Goal: Information Seeking & Learning: Learn about a topic

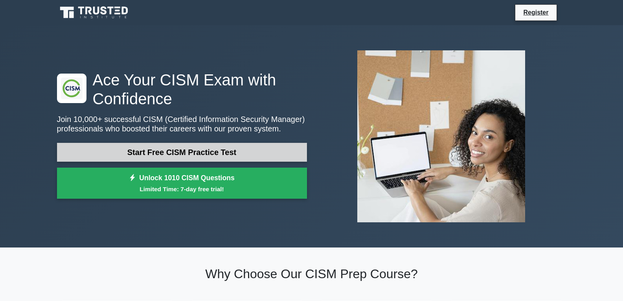
click at [199, 156] on link "Start Free CISM Practice Test" at bounding box center [182, 152] width 250 height 19
click at [197, 151] on link "Start Free CISM Practice Test" at bounding box center [182, 152] width 250 height 19
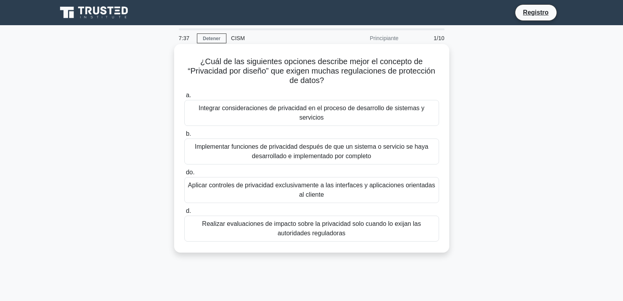
click at [336, 155] on font "Implementar funciones de privacidad después de que un sistema o servicio se hay…" at bounding box center [312, 151] width 234 height 16
click at [184, 136] on input "b. Implementar funciones de privacidad después de que un sistema o servicio se …" at bounding box center [184, 133] width 0 height 5
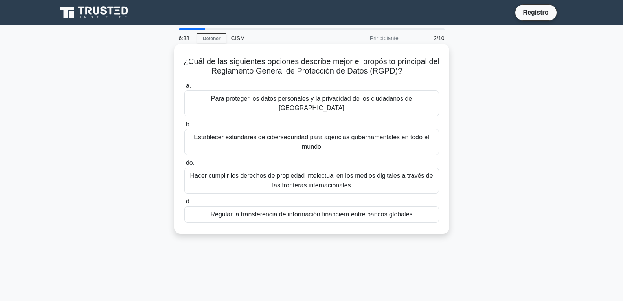
click at [303, 134] on font "Establecer estándares de ciberseguridad para agencias gubernamentales en todo e…" at bounding box center [312, 142] width 236 height 16
click at [184, 127] on input "b. Establecer estándares de ciberseguridad para agencias gubernamentales en tod…" at bounding box center [184, 124] width 0 height 5
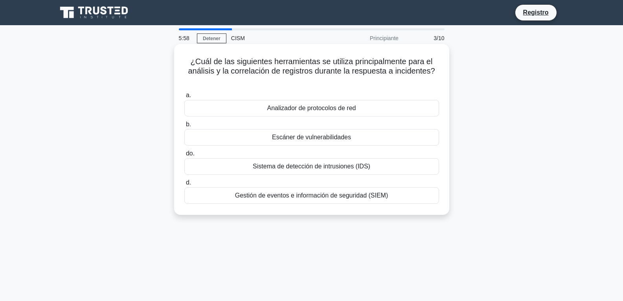
click at [320, 166] on font "Sistema de detección de intrusiones (IDS)" at bounding box center [312, 166] width 118 height 7
click at [184, 156] on input "do. Sistema de detección de intrusiones (IDS)" at bounding box center [184, 153] width 0 height 5
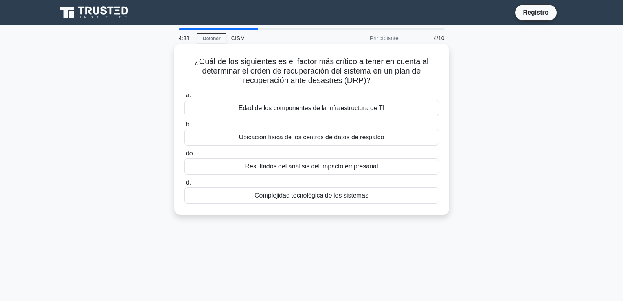
click at [311, 111] on font "Edad de los componentes de la infraestructura de TI" at bounding box center [312, 108] width 146 height 7
click at [184, 98] on input "a. Edad de los componentes de la infraestructura de TI" at bounding box center [184, 95] width 0 height 5
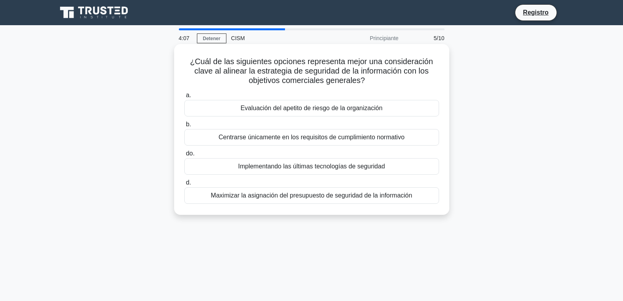
click at [402, 167] on div "Implementando las últimas tecnologías de seguridad" at bounding box center [311, 166] width 255 height 17
click at [184, 156] on input "do. Implementando las últimas tecnologías de seguridad" at bounding box center [184, 153] width 0 height 5
